Goal: Download file/media

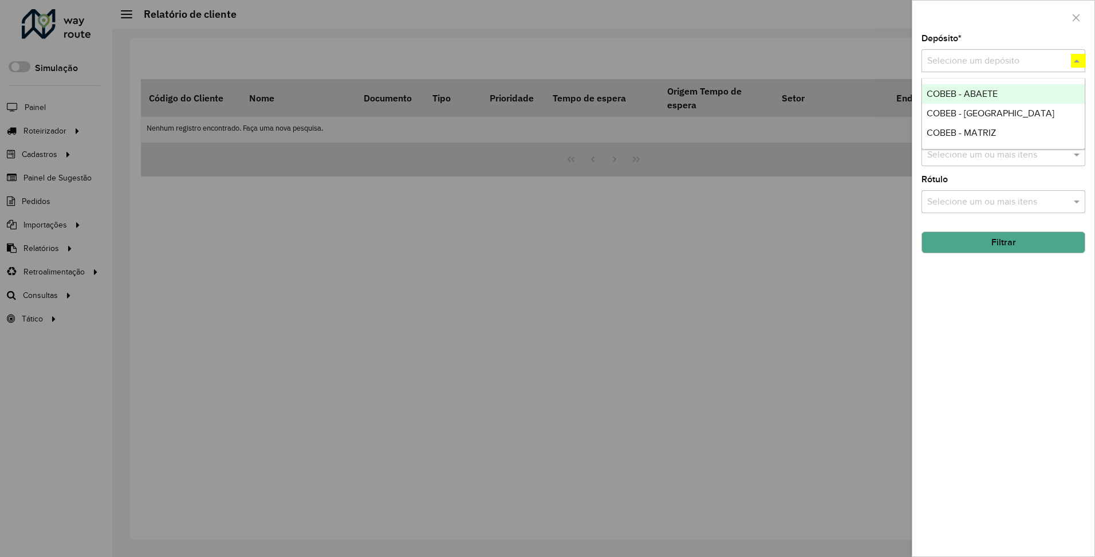
click at [961, 132] on span "COBEB - MATRIZ" at bounding box center [961, 133] width 69 height 10
click at [1003, 242] on button "Filtrar" at bounding box center [1004, 242] width 164 height 22
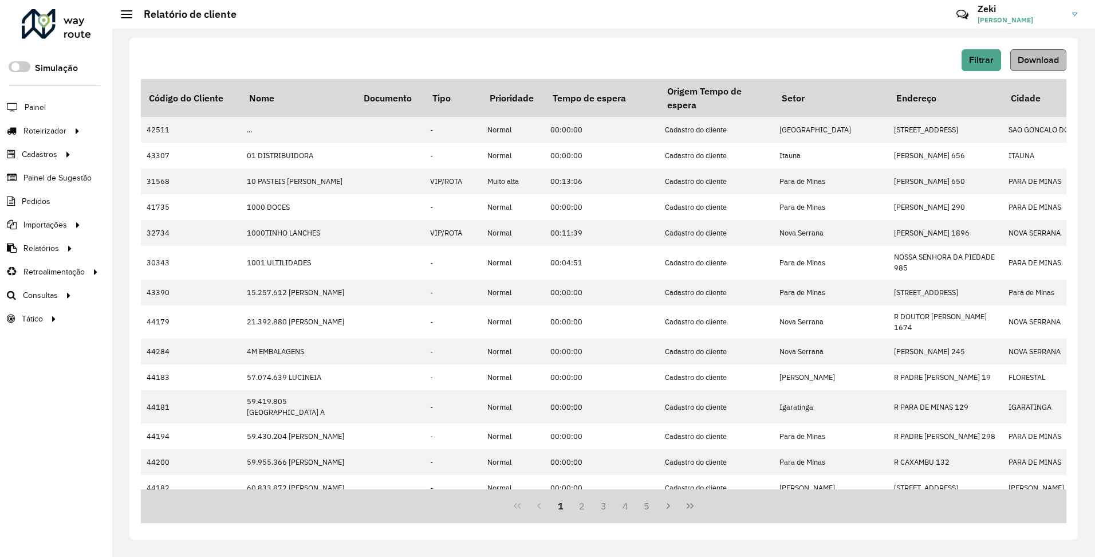
click at [1038, 59] on span "Download" at bounding box center [1038, 60] width 41 height 10
click at [981, 60] on span "Filtrar" at bounding box center [981, 60] width 25 height 10
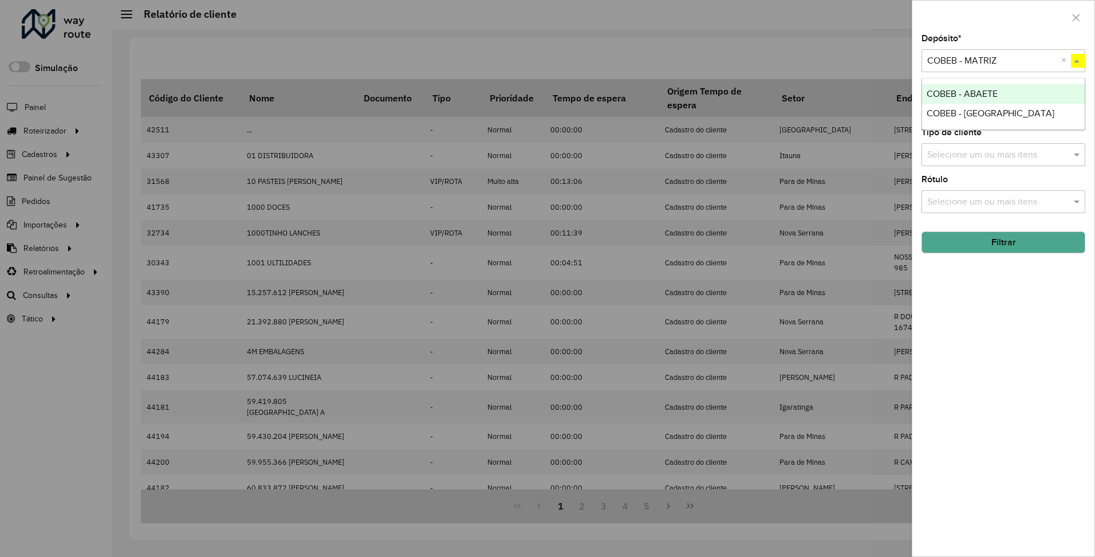
click at [960, 112] on span "COBEB - [GEOGRAPHIC_DATA]" at bounding box center [991, 113] width 128 height 10
click at [1003, 242] on button "Filtrar" at bounding box center [1004, 242] width 164 height 22
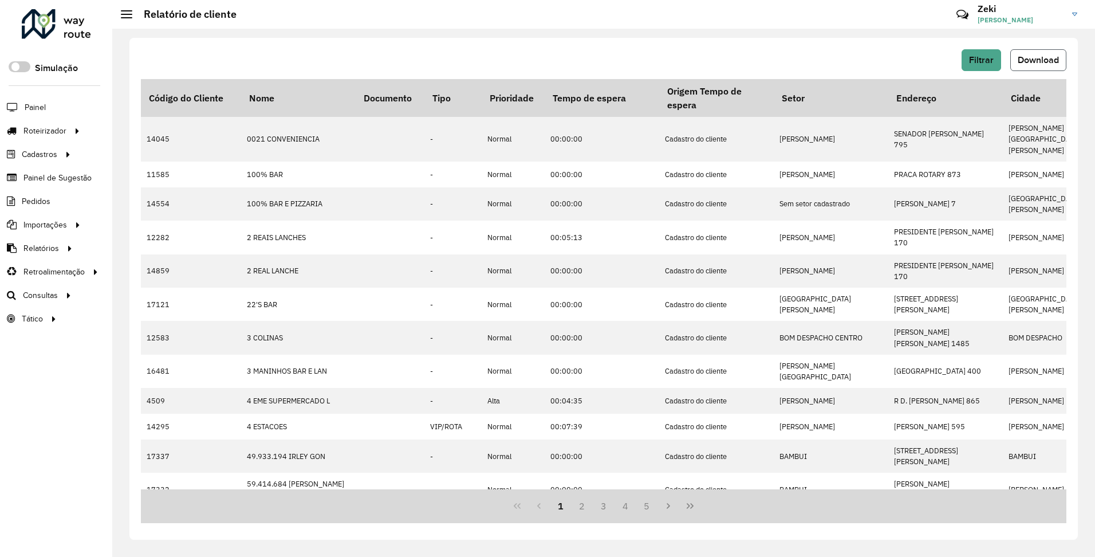
click at [1038, 59] on span "Download" at bounding box center [1038, 60] width 41 height 10
